Goal: Transaction & Acquisition: Purchase product/service

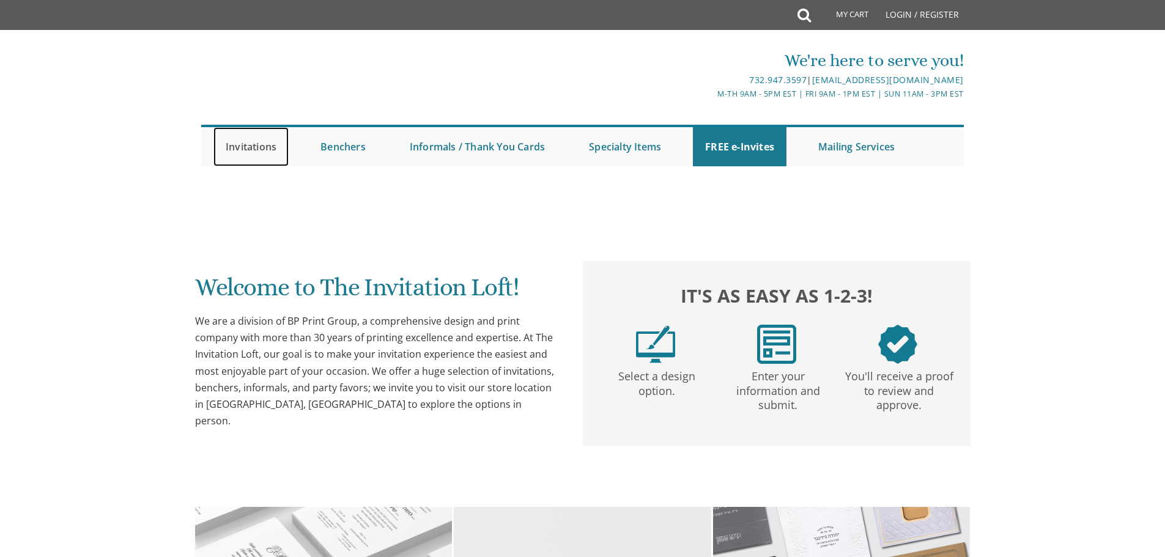
click at [266, 150] on link "Invitations" at bounding box center [250, 146] width 75 height 39
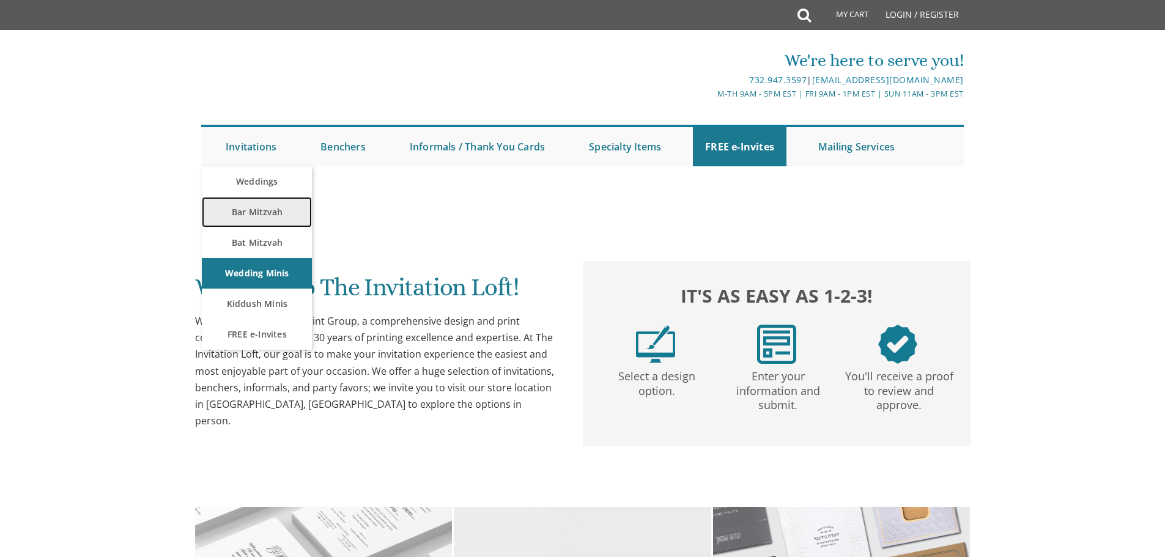
click at [257, 215] on link "Bar Mitzvah" at bounding box center [257, 212] width 110 height 31
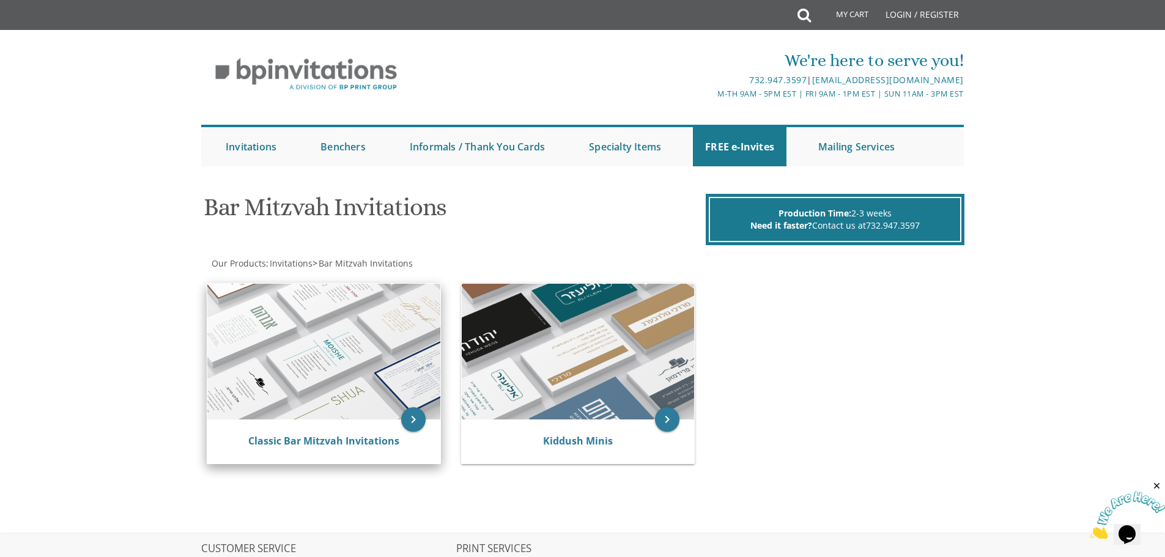
click at [231, 295] on img at bounding box center [323, 352] width 233 height 136
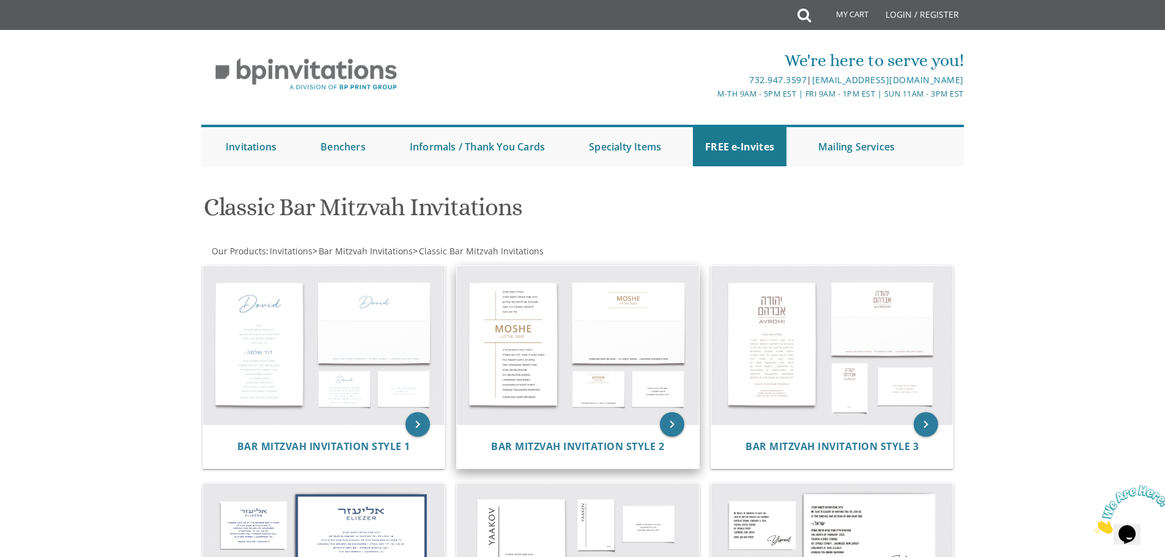
click at [579, 336] on img at bounding box center [578, 345] width 242 height 159
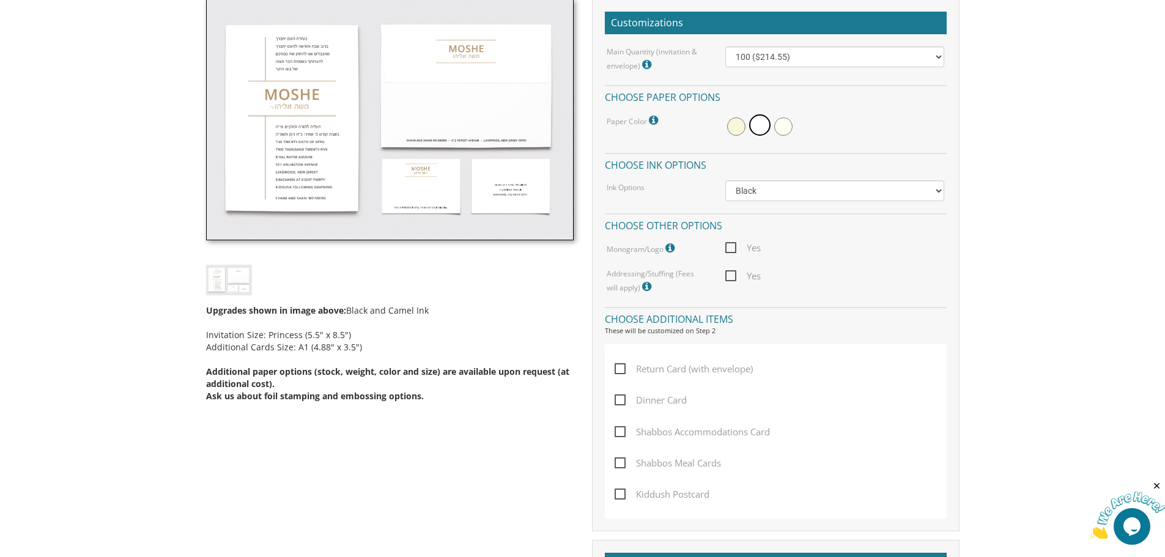
scroll to position [122, 0]
